Goal: Transaction & Acquisition: Subscribe to service/newsletter

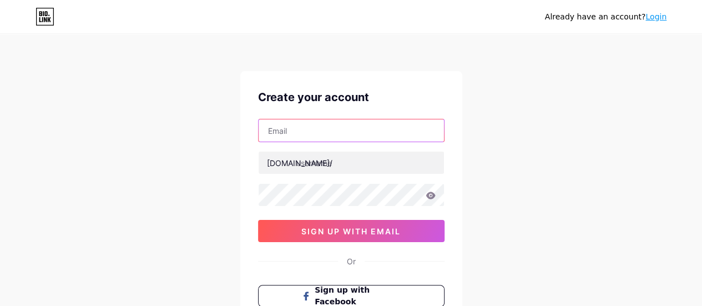
click at [335, 130] on input "text" at bounding box center [351, 130] width 185 height 22
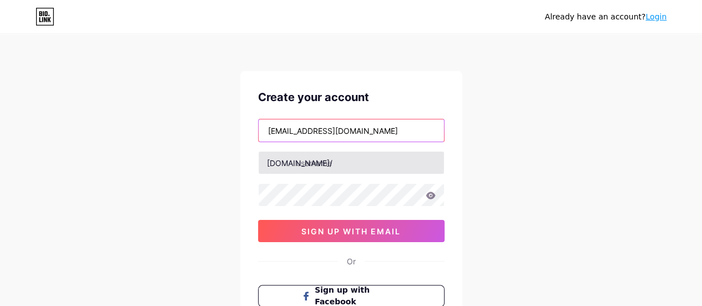
type input "[EMAIL_ADDRESS][DOMAIN_NAME]"
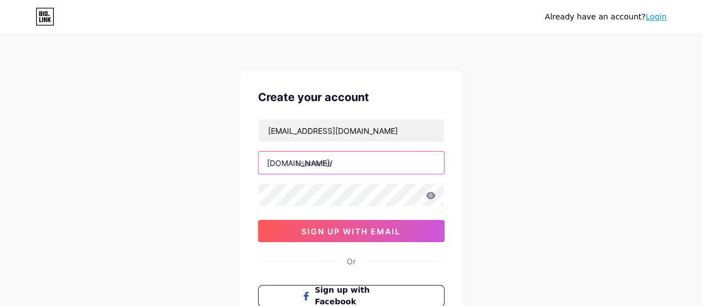
click at [352, 170] on input "text" at bounding box center [351, 162] width 185 height 22
type input "wirexasis"
click at [432, 194] on icon at bounding box center [430, 194] width 9 height 7
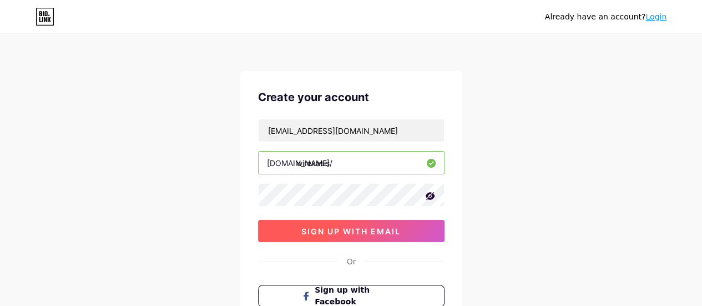
click at [340, 228] on span "sign up with email" at bounding box center [350, 230] width 99 height 9
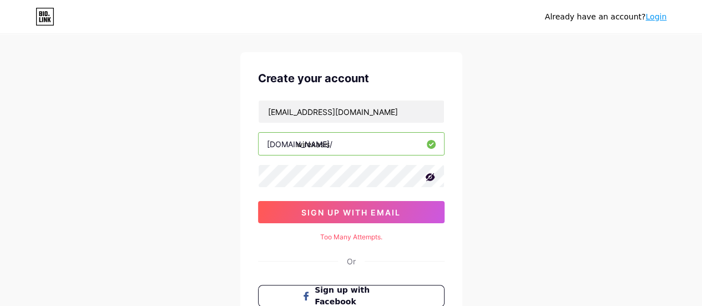
scroll to position [18, 0]
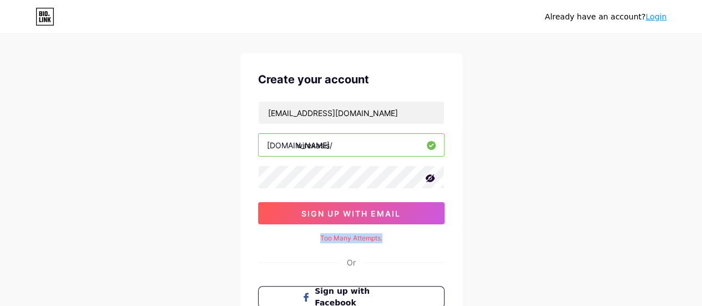
drag, startPoint x: 387, startPoint y: 236, endPoint x: 320, endPoint y: 236, distance: 67.1
click at [320, 236] on div "Too Many Attempts." at bounding box center [351, 238] width 186 height 10
copy div "Too Many Attempts."
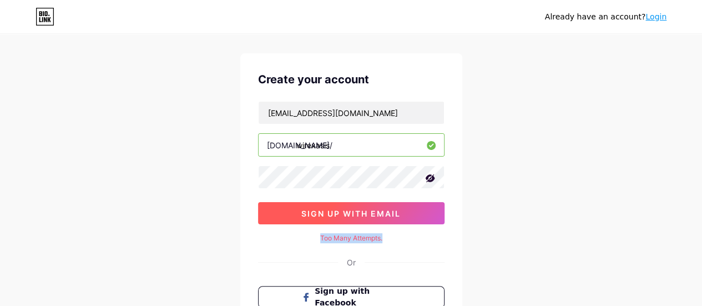
click at [381, 211] on span "sign up with email" at bounding box center [350, 213] width 99 height 9
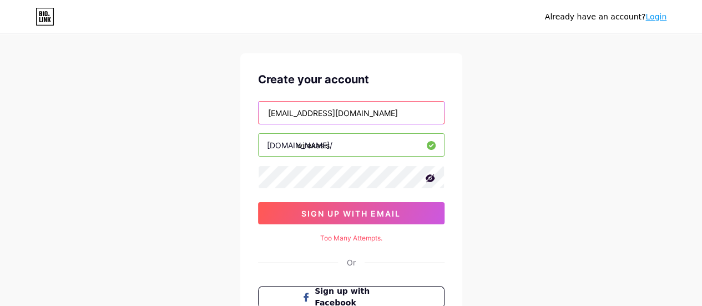
drag, startPoint x: 390, startPoint y: 110, endPoint x: 204, endPoint y: 94, distance: 187.2
click at [204, 94] on div "Already have an account? Login Create your account [EMAIL_ADDRESS][DOMAIN_NAME]…" at bounding box center [351, 203] width 702 height 443
